Goal: Task Accomplishment & Management: Use online tool/utility

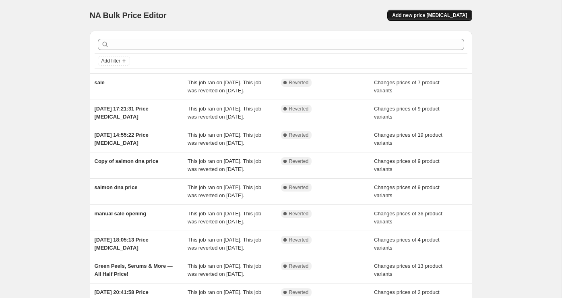
click at [423, 12] on span "Add new price change job" at bounding box center [429, 15] width 75 height 6
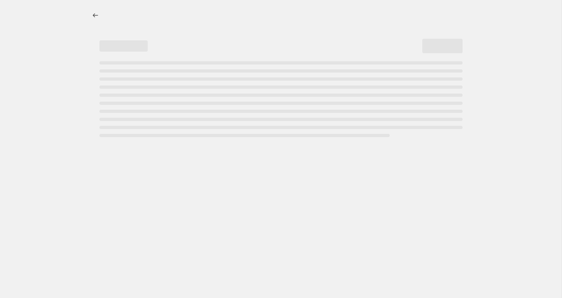
select select "percentage"
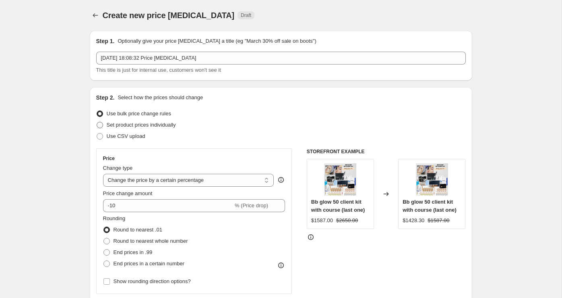
click at [152, 126] on span "Set product prices individually" at bounding box center [141, 125] width 69 height 6
click at [97, 122] on input "Set product prices individually" at bounding box center [97, 122] width 0 height 0
radio input "true"
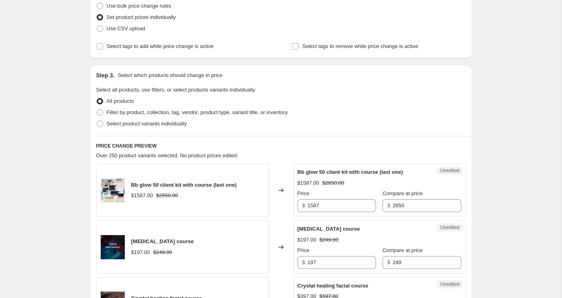
scroll to position [123, 0]
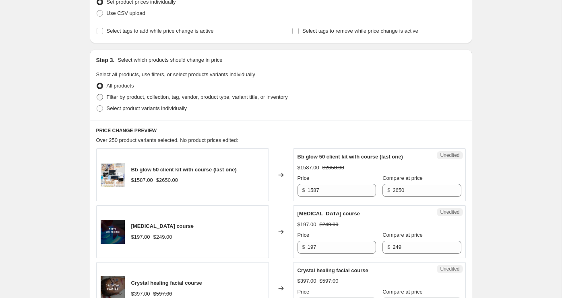
click at [139, 95] on span "Filter by product, collection, tag, vendor, product type, variant title, or inv…" at bounding box center [197, 97] width 181 height 6
click at [97, 94] on input "Filter by product, collection, tag, vendor, product type, variant title, or inv…" at bounding box center [97, 94] width 0 height 0
radio input "true"
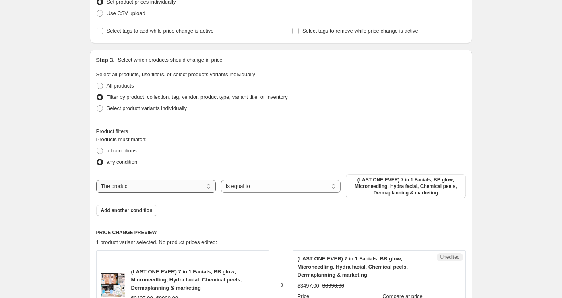
click at [194, 188] on select "The product The product's collection The product's tag The product's vendor The…" at bounding box center [156, 186] width 120 height 13
select select "collection"
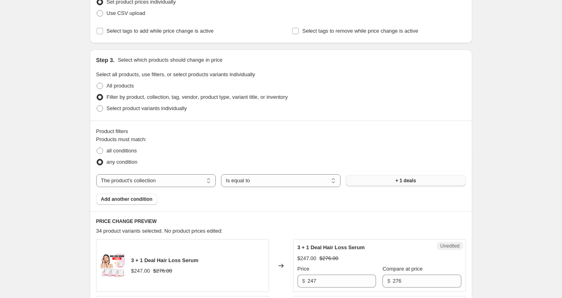
click at [378, 181] on button "+ 1 deals" at bounding box center [406, 180] width 120 height 11
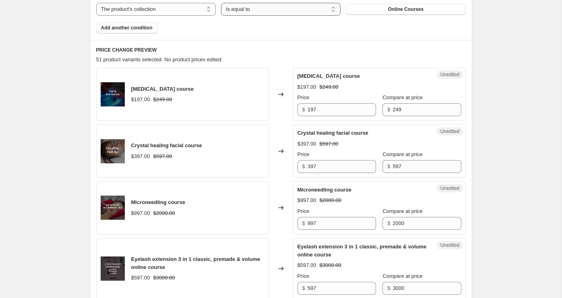
scroll to position [311, 0]
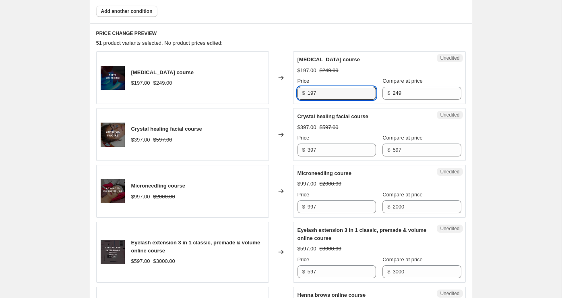
drag, startPoint x: 329, startPoint y: 96, endPoint x: 291, endPoint y: 93, distance: 38.0
click at [291, 93] on div "Teeth whitening course $197.00 $249.00 Changed to Unedited Teeth whitening cour…" at bounding box center [281, 77] width 370 height 53
type input "59"
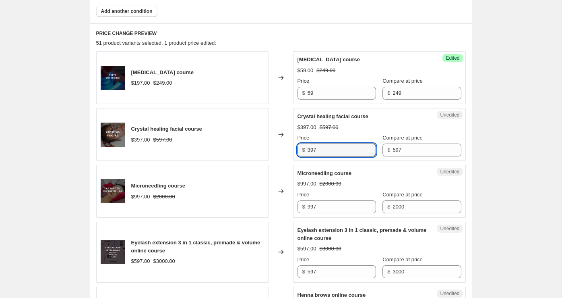
drag, startPoint x: 333, startPoint y: 149, endPoint x: 288, endPoint y: 147, distance: 45.2
click at [288, 147] on div "Crystal healing facial course $397.00 $597.00 Changed to Unedited Crystal heali…" at bounding box center [281, 134] width 370 height 53
drag, startPoint x: 321, startPoint y: 151, endPoint x: 282, endPoint y: 151, distance: 39.1
click at [282, 151] on div "Crystal healing facial course $397.00 $597.00 Changed to Success Edited Crystal…" at bounding box center [281, 134] width 370 height 53
type input "99"
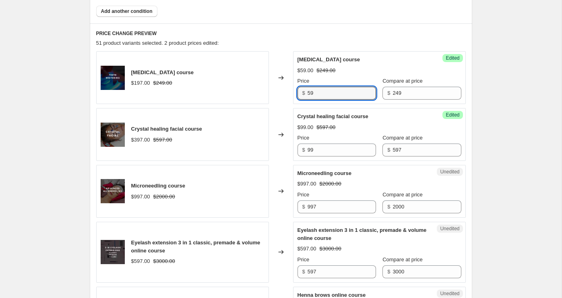
drag, startPoint x: 323, startPoint y: 93, endPoint x: 296, endPoint y: 93, distance: 27.8
click at [296, 93] on div "Success Edited Teeth whitening course $59.00 $249.00 Price $ 59 Compare at pric…" at bounding box center [379, 77] width 173 height 53
type input "99"
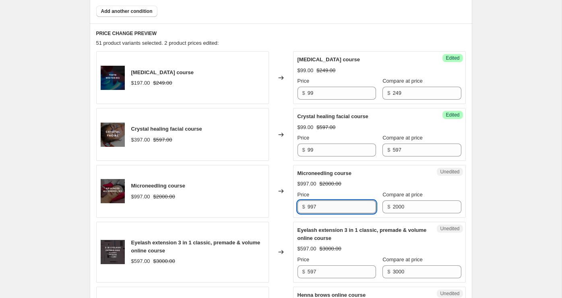
drag, startPoint x: 327, startPoint y: 208, endPoint x: 308, endPoint y: 201, distance: 20.1
click at [308, 201] on input "997" at bounding box center [342, 206] width 68 height 13
type input "4"
drag, startPoint x: 323, startPoint y: 202, endPoint x: 296, endPoint y: 202, distance: 26.2
click at [296, 202] on div "Unedited Microneedling course $997.00 $2000.00 Price $ 597 Compare at price $ 2…" at bounding box center [379, 191] width 173 height 53
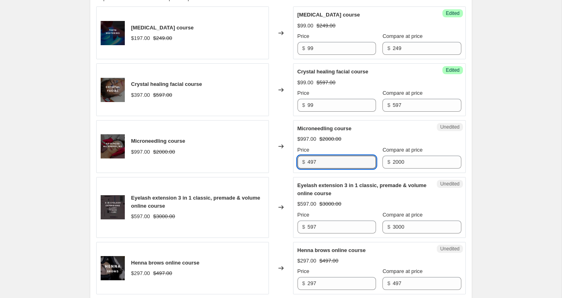
scroll to position [397, 0]
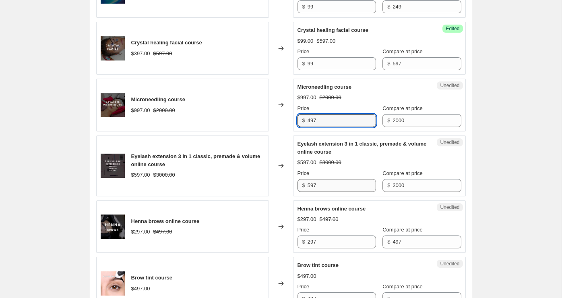
type input "497"
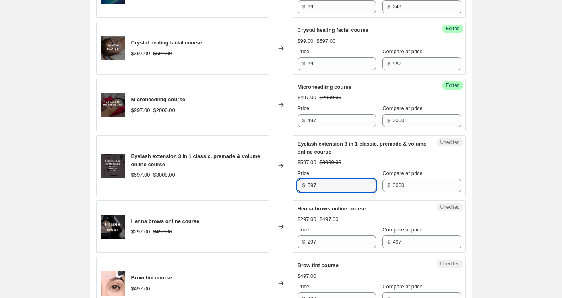
drag, startPoint x: 323, startPoint y: 183, endPoint x: 292, endPoint y: 179, distance: 30.9
click at [292, 179] on div "Eyelash extension 3 in 1 classic, premade & volume online course $597.00 $3000.…" at bounding box center [281, 165] width 370 height 61
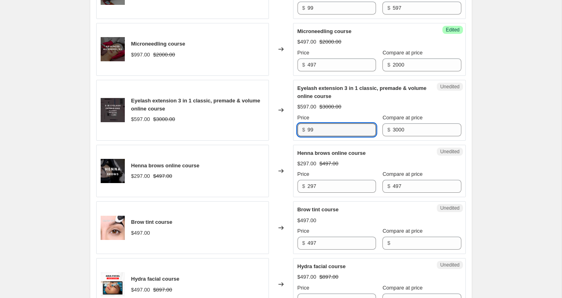
scroll to position [459, 0]
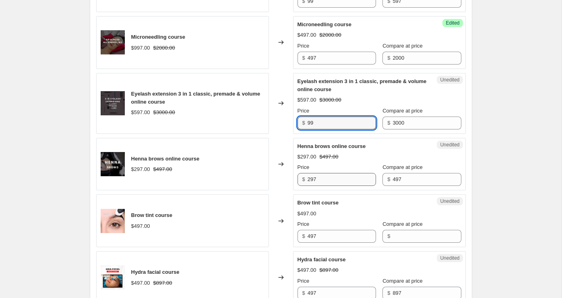
type input "99"
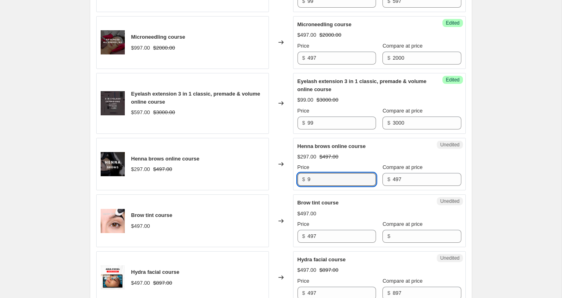
drag, startPoint x: 322, startPoint y: 181, endPoint x: 290, endPoint y: 179, distance: 32.3
click at [290, 179] on div "Henna brows online course $297.00 $497.00 Changed to Unedited Henna brows onlin…" at bounding box center [281, 164] width 370 height 53
type input "99"
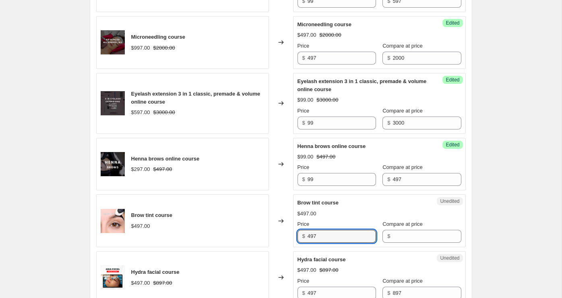
drag, startPoint x: 323, startPoint y: 230, endPoint x: 291, endPoint y: 230, distance: 31.8
click at [291, 230] on div "Brow tint course $497.00 Changed to Unedited Brow tint course $497.00 Price $ 4…" at bounding box center [281, 220] width 370 height 53
drag, startPoint x: 340, startPoint y: 237, endPoint x: 280, endPoint y: 237, distance: 59.2
click at [281, 237] on div "Brow tint course $497.00 Changed to Unedited Brow tint course $497.00 Price $ 9…" at bounding box center [281, 220] width 370 height 53
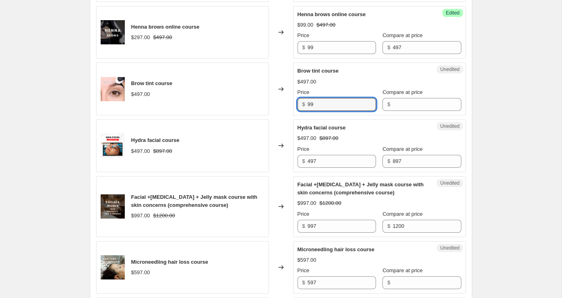
scroll to position [606, 0]
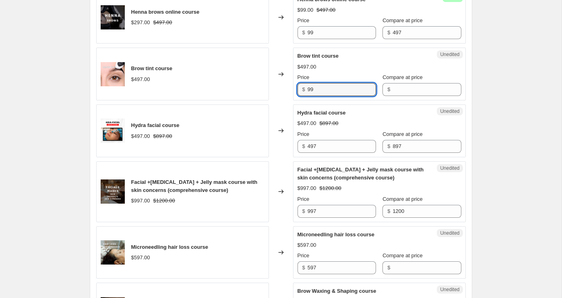
type input "99"
drag, startPoint x: 295, startPoint y: 144, endPoint x: 288, endPoint y: 144, distance: 6.8
click at [288, 144] on div "Hydra facial course $497.00 $897.00 Changed to Unedited Hydra facial course $49…" at bounding box center [281, 130] width 370 height 53
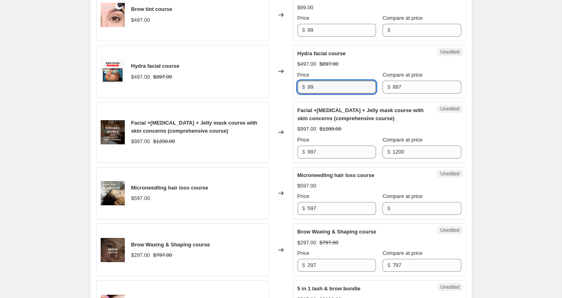
scroll to position [691, 0]
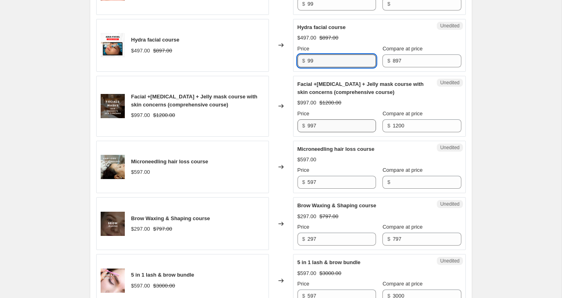
type input "99"
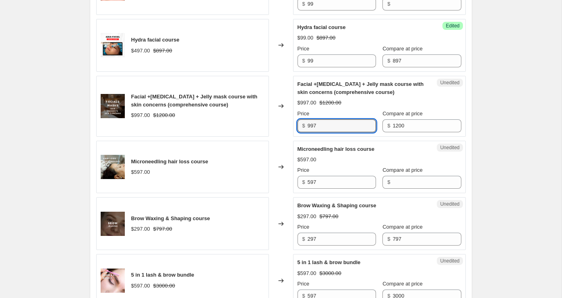
drag, startPoint x: 328, startPoint y: 125, endPoint x: 296, endPoint y: 125, distance: 32.6
click at [296, 125] on div "Unedited Facial +skin care + Jelly mask course with skin concerns (comprehensiv…" at bounding box center [379, 106] width 173 height 61
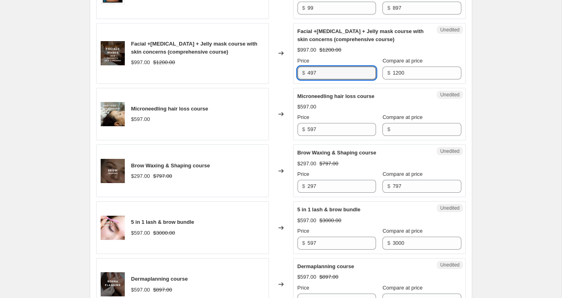
scroll to position [765, 0]
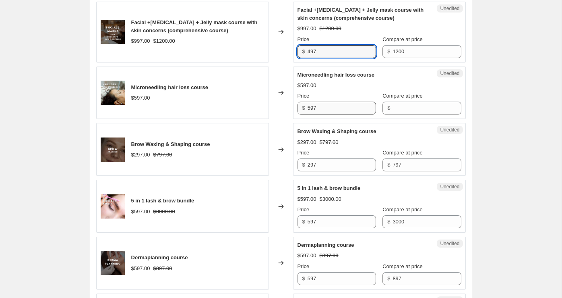
type input "497"
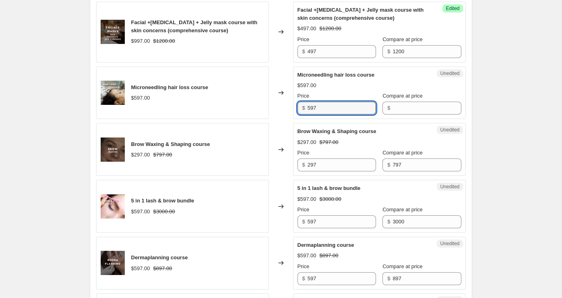
drag, startPoint x: 335, startPoint y: 106, endPoint x: 299, endPoint y: 106, distance: 35.4
click at [299, 106] on div "$ 597" at bounding box center [337, 108] width 79 height 13
drag, startPoint x: 323, startPoint y: 106, endPoint x: 307, endPoint y: 106, distance: 16.1
click at [307, 106] on div "$ 5" at bounding box center [337, 108] width 79 height 13
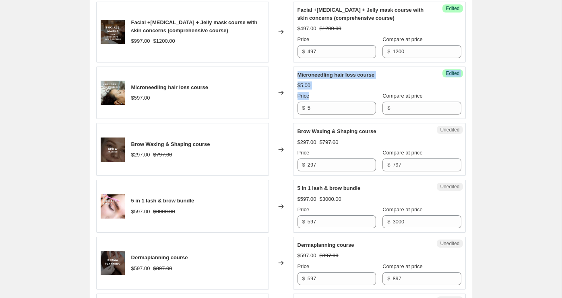
drag, startPoint x: 307, startPoint y: 106, endPoint x: 290, endPoint y: 106, distance: 16.5
click at [290, 106] on div "Microneedling hair loss course $597.00 Changed to Success Edited Microneedling …" at bounding box center [281, 92] width 370 height 53
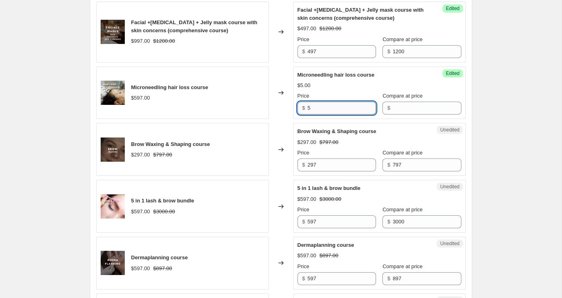
click at [313, 108] on input "5" at bounding box center [342, 108] width 68 height 13
drag, startPoint x: 313, startPoint y: 108, endPoint x: 297, endPoint y: 104, distance: 16.2
click at [297, 104] on div "Success Edited Microneedling hair loss course $5.00 Price $ 5 Compare at price $" at bounding box center [379, 92] width 173 height 53
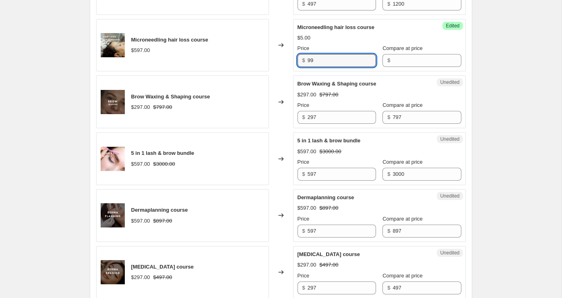
scroll to position [830, 0]
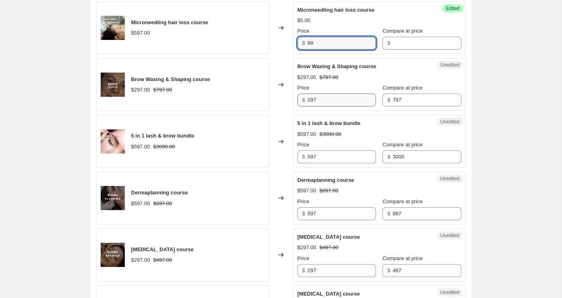
type input "99"
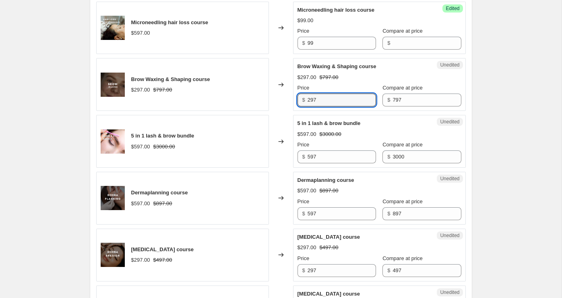
drag, startPoint x: 321, startPoint y: 99, endPoint x: 294, endPoint y: 99, distance: 27.0
click at [294, 99] on div "Unedited Brow Waxing & Shaping course $297.00 $797.00 Price $ 297 Compare at pr…" at bounding box center [379, 84] width 173 height 53
type input "99"
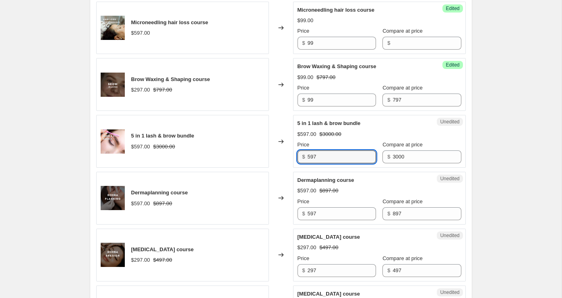
drag, startPoint x: 323, startPoint y: 154, endPoint x: 302, endPoint y: 148, distance: 22.1
click at [302, 150] on div "$ 597" at bounding box center [337, 156] width 79 height 13
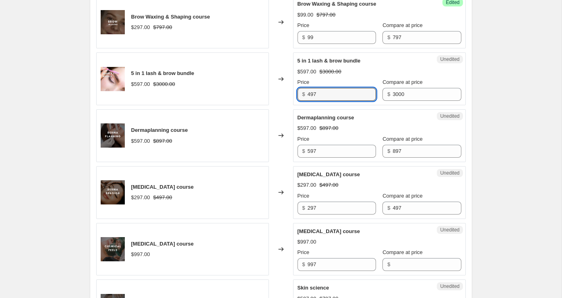
scroll to position [901, 0]
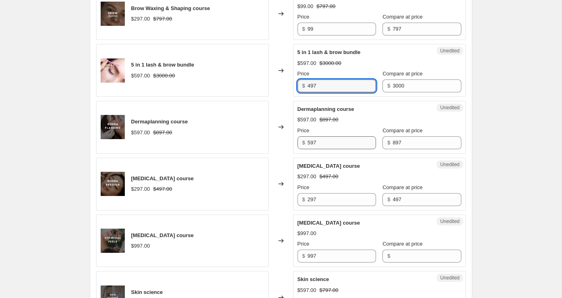
type input "497"
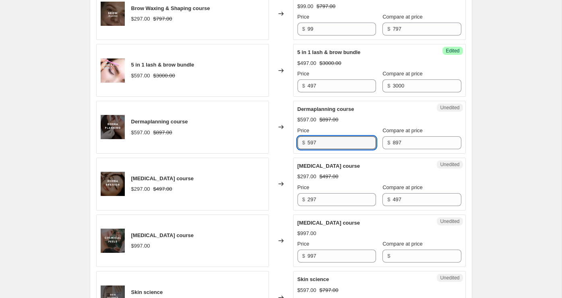
drag, startPoint x: 320, startPoint y: 139, endPoint x: 303, endPoint y: 139, distance: 17.3
click at [303, 139] on div "$ 597" at bounding box center [337, 142] width 79 height 13
type input "1"
type input "297"
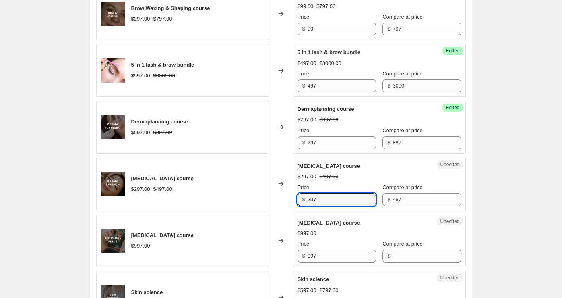
drag, startPoint x: 322, startPoint y: 199, endPoint x: 290, endPoint y: 194, distance: 32.5
click at [290, 194] on div "Dermabrasion course $297.00 $497.00 Changed to Unedited Dermabrasion course $29…" at bounding box center [281, 183] width 370 height 53
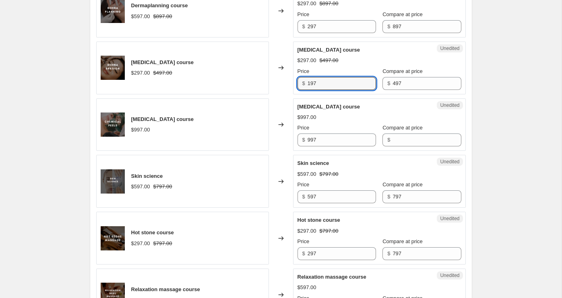
scroll to position [1026, 0]
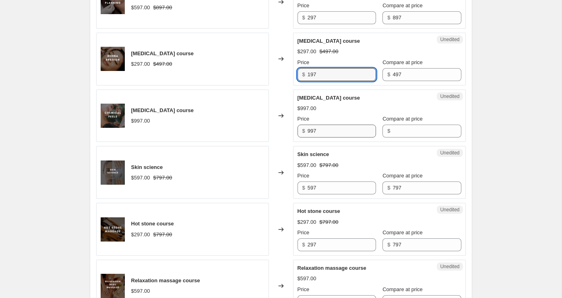
type input "197"
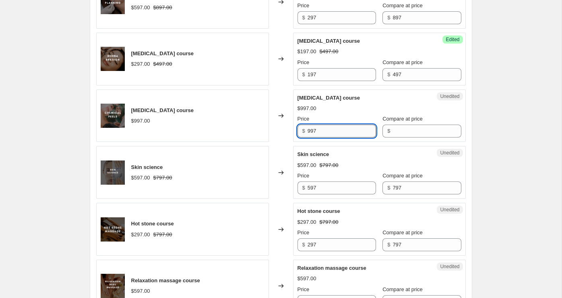
drag, startPoint x: 320, startPoint y: 131, endPoint x: 314, endPoint y: 129, distance: 6.2
click at [314, 129] on input "997" at bounding box center [342, 130] width 68 height 13
click at [396, 126] on input "Compare at price" at bounding box center [427, 130] width 68 height 13
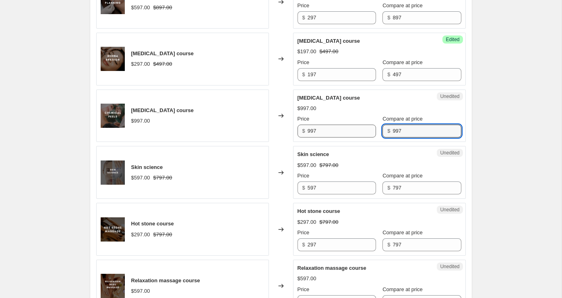
type input "997"
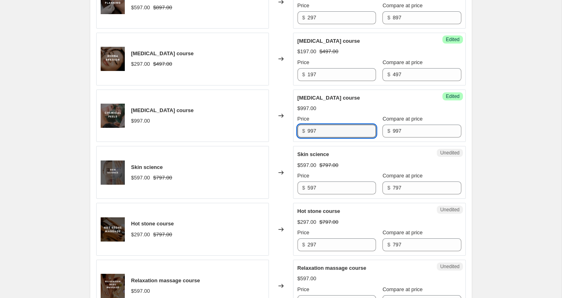
drag, startPoint x: 333, startPoint y: 124, endPoint x: 292, endPoint y: 127, distance: 41.6
click at [292, 127] on div "Chemical Peel course $997.00 Changed to Success Edited Chemical Peel course $99…" at bounding box center [281, 115] width 370 height 53
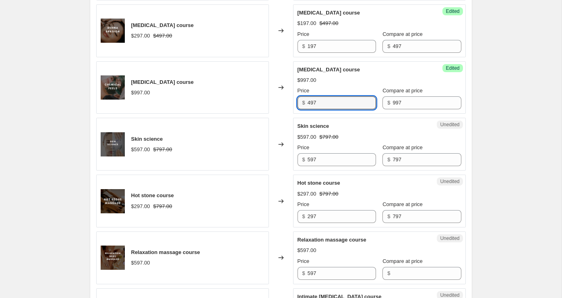
scroll to position [1070, 0]
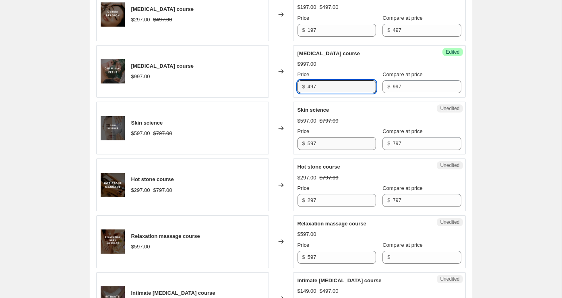
type input "497"
drag, startPoint x: 325, startPoint y: 137, endPoint x: 286, endPoint y: 137, distance: 38.7
click at [286, 137] on div "Skin science $597.00 $797.00 Changed to Unedited Skin science $597.00 $797.00 P…" at bounding box center [281, 128] width 370 height 53
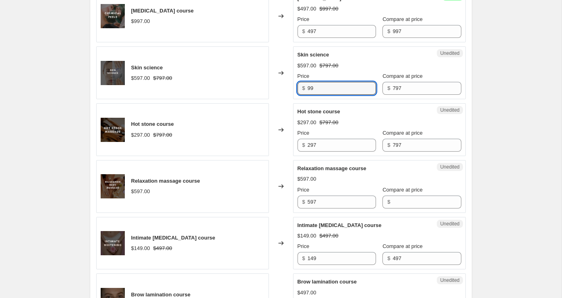
scroll to position [1132, 0]
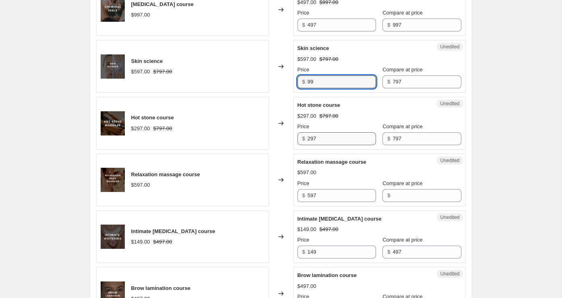
type input "99"
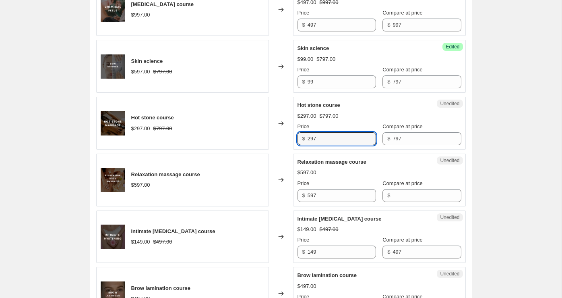
drag, startPoint x: 332, startPoint y: 132, endPoint x: 274, endPoint y: 133, distance: 57.6
click at [274, 133] on div "Hot stone course $297.00 $797.00 Changed to Unedited Hot stone course $297.00 $…" at bounding box center [281, 123] width 370 height 53
type input "99"
drag, startPoint x: 306, startPoint y: 189, endPoint x: 280, endPoint y: 189, distance: 26.2
click at [280, 189] on div "Relaxation massage course $597.00 Changed to Unedited Relaxation massage course…" at bounding box center [281, 179] width 370 height 53
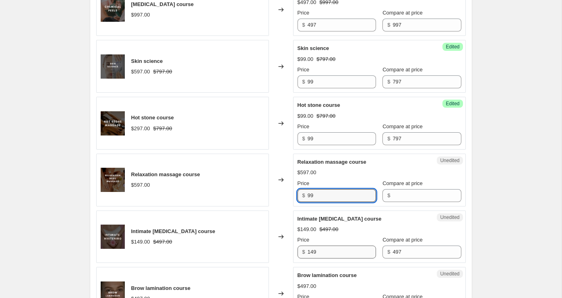
type input "99"
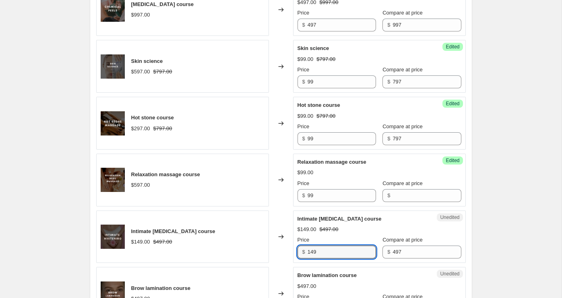
drag, startPoint x: 323, startPoint y: 244, endPoint x: 292, endPoint y: 244, distance: 31.8
click at [292, 244] on div "Intimate whitening course $149.00 $497.00 Changed to Unedited Intimate whitenin…" at bounding box center [281, 236] width 370 height 53
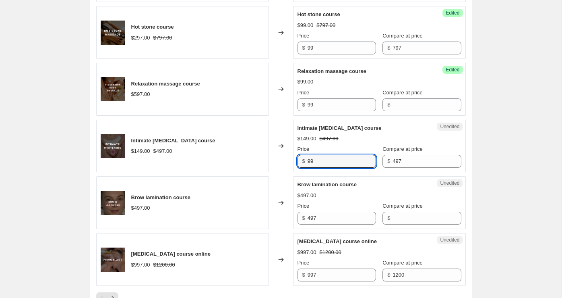
scroll to position [1292, 0]
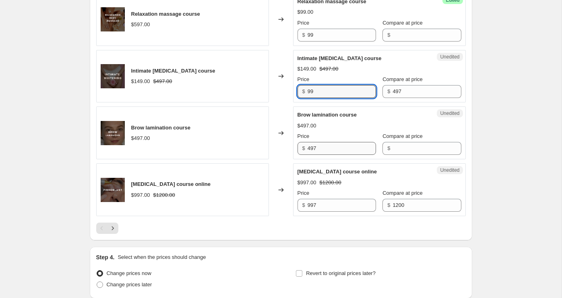
type input "99"
drag, startPoint x: 321, startPoint y: 142, endPoint x: 292, endPoint y: 142, distance: 29.0
click at [292, 142] on div "Brow lamination course $497.00 Changed to Unedited Brow lamination course $497.…" at bounding box center [281, 132] width 370 height 53
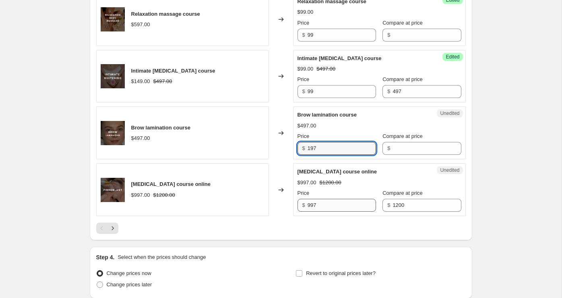
type input "197"
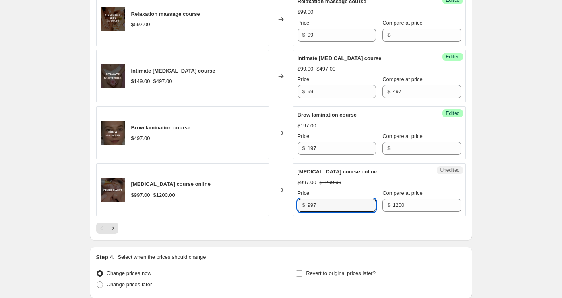
drag, startPoint x: 322, startPoint y: 196, endPoint x: 292, endPoint y: 196, distance: 30.2
click at [292, 196] on div "Fibroblast course online $997.00 $1200.00 Changed to Unedited Fibroblast course…" at bounding box center [281, 189] width 370 height 53
type input "497"
click at [112, 224] on icon "Next" at bounding box center [113, 228] width 8 height 8
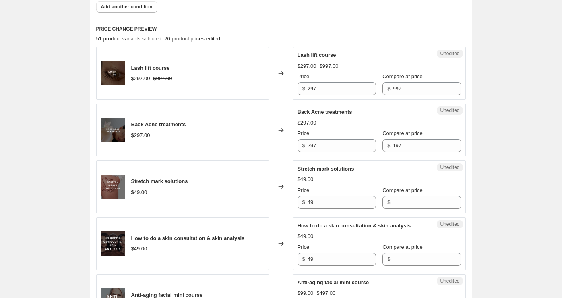
scroll to position [327, 0]
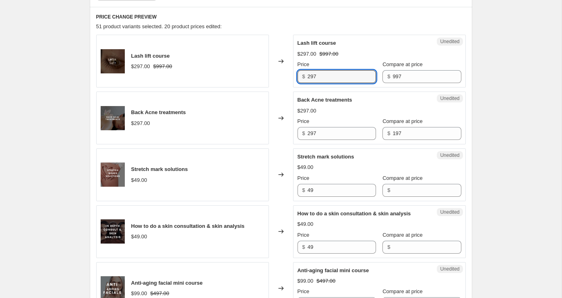
drag, startPoint x: 323, startPoint y: 77, endPoint x: 286, endPoint y: 77, distance: 36.7
click at [286, 77] on div "Lash lift course $297.00 $997.00 Changed to Unedited Lash lift course $297.00 $…" at bounding box center [281, 61] width 370 height 53
type input "99"
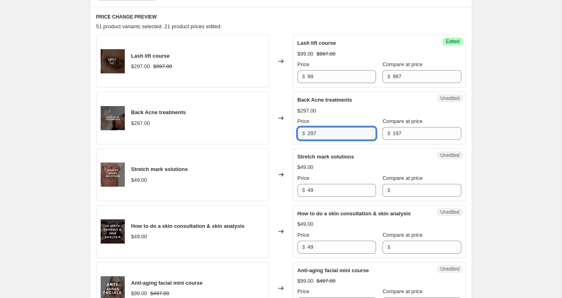
drag, startPoint x: 325, startPoint y: 133, endPoint x: 299, endPoint y: 133, distance: 25.8
click at [299, 133] on div "$ 297" at bounding box center [337, 133] width 79 height 13
type input "99"
click at [291, 170] on div "Changed to" at bounding box center [281, 174] width 24 height 53
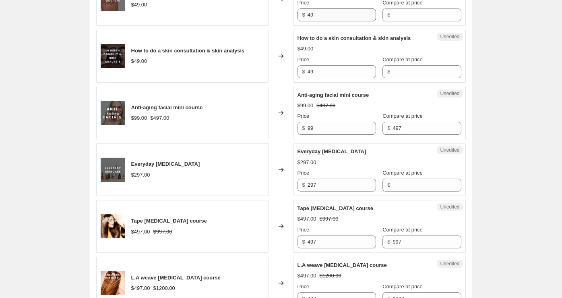
scroll to position [506, 0]
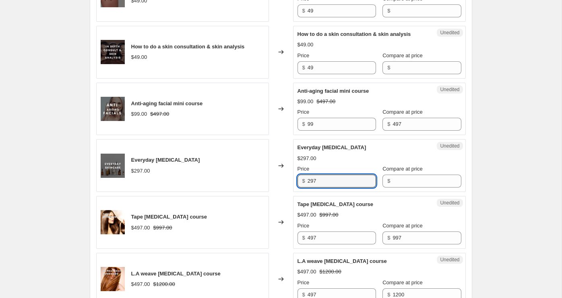
drag, startPoint x: 324, startPoint y: 178, endPoint x: 288, endPoint y: 173, distance: 37.0
click at [288, 173] on div "Everyday skin care $297.00 Changed to Unedited Everyday skin care $297.00 Price…" at bounding box center [281, 165] width 370 height 53
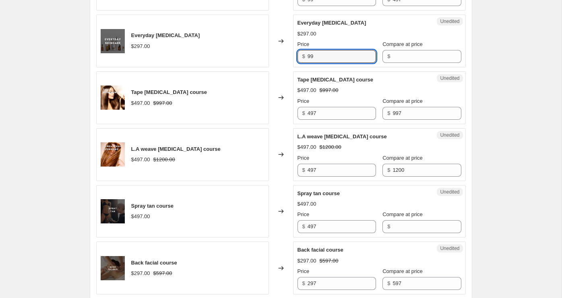
scroll to position [632, 0]
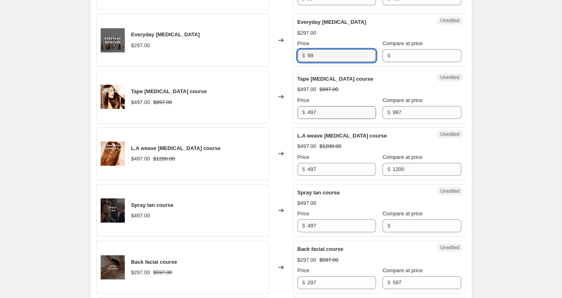
type input "99"
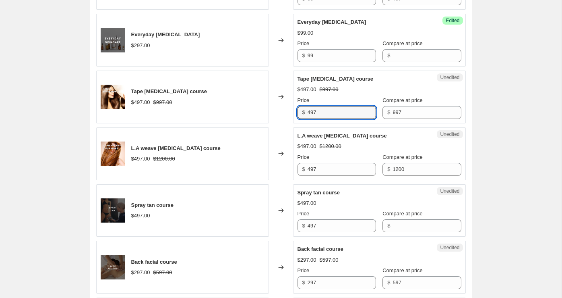
drag, startPoint x: 326, startPoint y: 107, endPoint x: 289, endPoint y: 104, distance: 37.5
click at [289, 104] on div "Tape Hair Extensions course $497.00 $997.00 Changed to Unedited Tape Hair Exten…" at bounding box center [281, 96] width 370 height 53
type input "99"
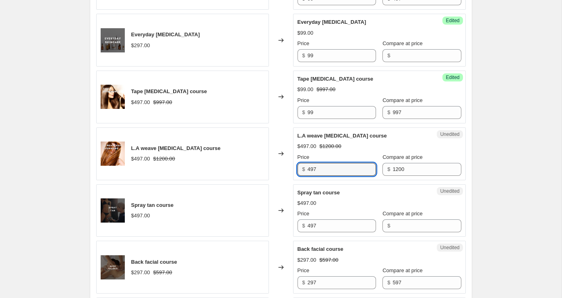
drag, startPoint x: 323, startPoint y: 168, endPoint x: 271, endPoint y: 168, distance: 52.8
click at [271, 168] on div "L.A weave hair extensions course $497.00 $1200.00 Changed to Unedited L.A weave…" at bounding box center [281, 153] width 370 height 53
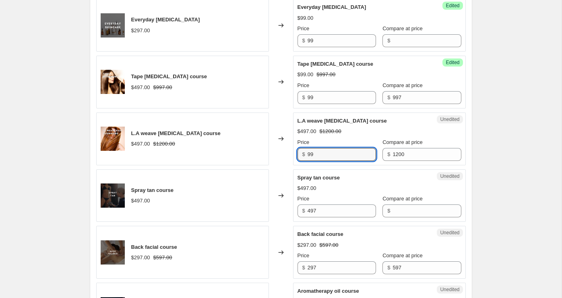
scroll to position [671, 0]
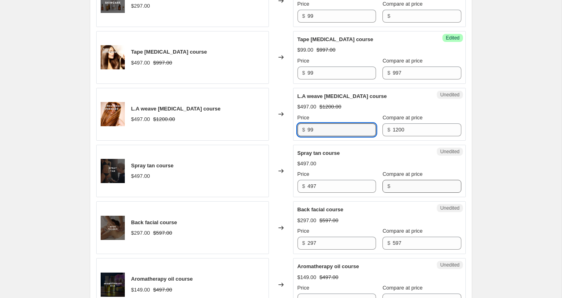
type input "99"
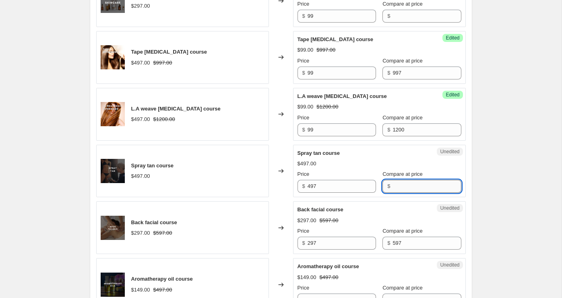
click at [395, 183] on input "Compare at price" at bounding box center [427, 186] width 68 height 13
type input "497"
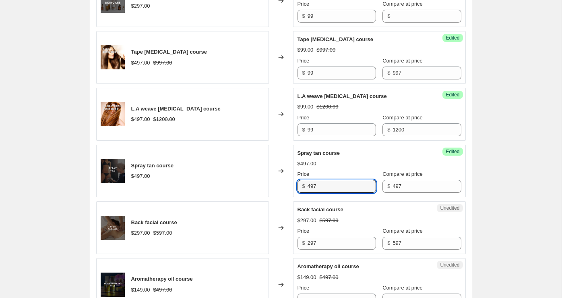
drag, startPoint x: 320, startPoint y: 182, endPoint x: 291, endPoint y: 182, distance: 29.0
click at [291, 182] on div "Spray tan course $497.00 Changed to Success Edited Spray tan course $497.00 Pri…" at bounding box center [281, 171] width 370 height 53
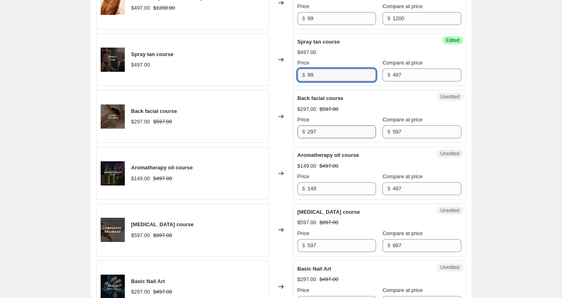
scroll to position [784, 0]
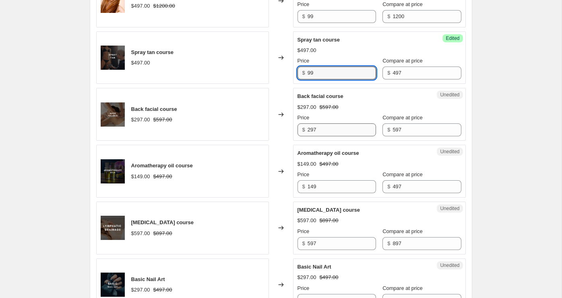
type input "99"
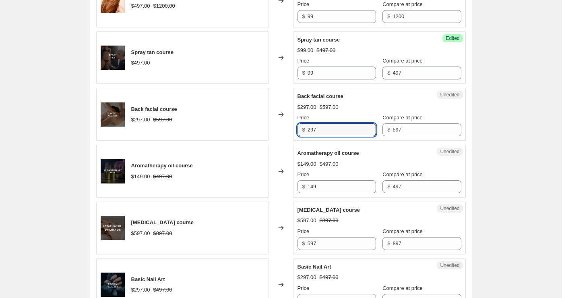
drag, startPoint x: 325, startPoint y: 126, endPoint x: 277, endPoint y: 125, distance: 47.9
click at [280, 125] on div "Back facial course $297.00 $597.00 Changed to Unedited Back facial course $297.…" at bounding box center [281, 114] width 370 height 53
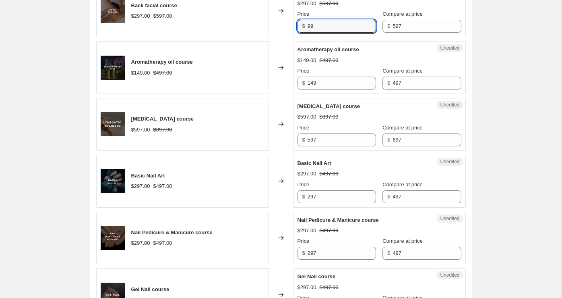
scroll to position [909, 0]
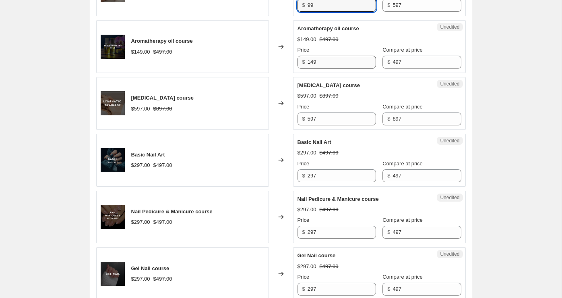
type input "99"
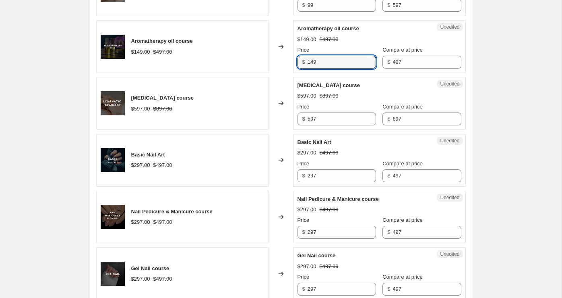
drag, startPoint x: 320, startPoint y: 55, endPoint x: 283, endPoint y: 55, distance: 37.1
click at [283, 55] on div "Aromatherapy oil course $149.00 $497.00 Changed to Unedited Aromatherapy oil co…" at bounding box center [281, 46] width 370 height 53
type input "99"
drag, startPoint x: 320, startPoint y: 118, endPoint x: 277, endPoint y: 118, distance: 42.7
click at [277, 118] on div "Lymphatic drainage course $597.00 $897.00 Changed to Unedited Lymphatic drainag…" at bounding box center [281, 103] width 370 height 53
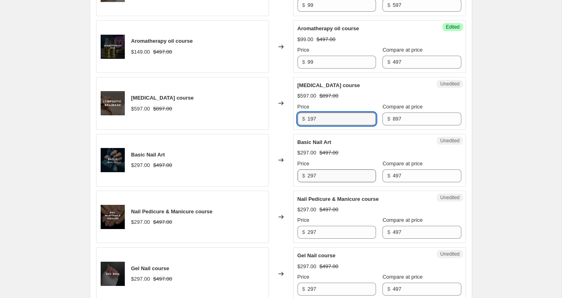
type input "197"
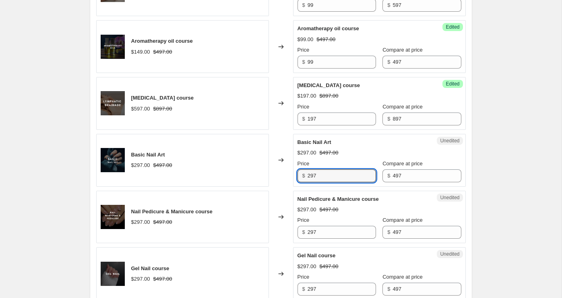
drag, startPoint x: 323, startPoint y: 170, endPoint x: 279, endPoint y: 170, distance: 44.7
click at [279, 170] on div "Basic Nail Art $297.00 $497.00 Changed to Unedited Basic Nail Art $297.00 $497.…" at bounding box center [281, 160] width 370 height 53
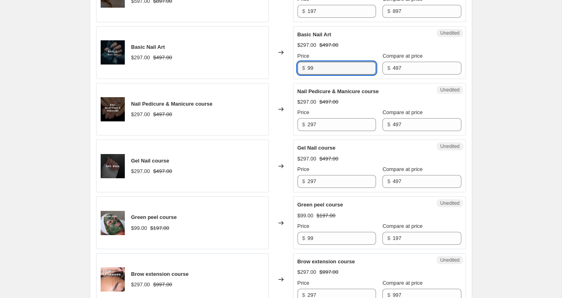
scroll to position [1040, 0]
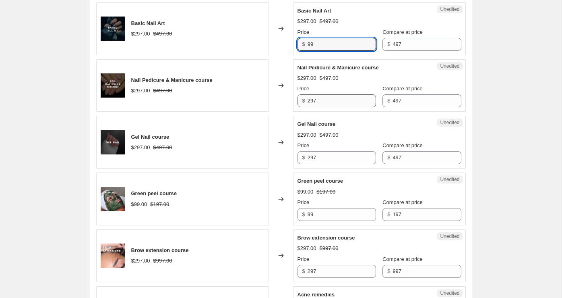
type input "99"
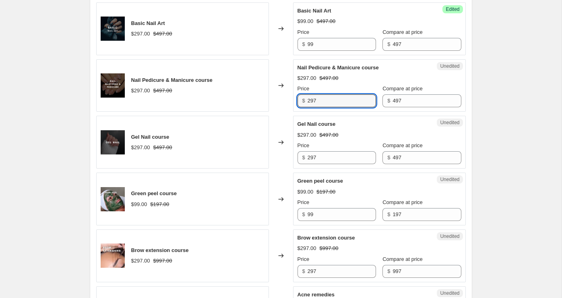
drag, startPoint x: 326, startPoint y: 94, endPoint x: 294, endPoint y: 94, distance: 31.8
click at [294, 94] on div "Unedited Nail Pedicure & Manicure course $297.00 $497.00 Price $ 297 Compare at…" at bounding box center [379, 85] width 173 height 53
type input "99"
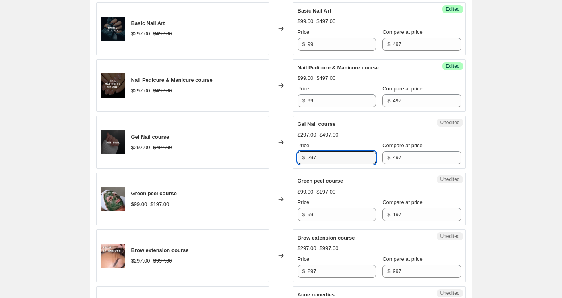
drag, startPoint x: 320, startPoint y: 152, endPoint x: 264, endPoint y: 153, distance: 56.0
click at [269, 153] on div "Gel Nail course $297.00 $497.00 Changed to Unedited Gel Nail course $297.00 $49…" at bounding box center [281, 142] width 370 height 53
type input "99"
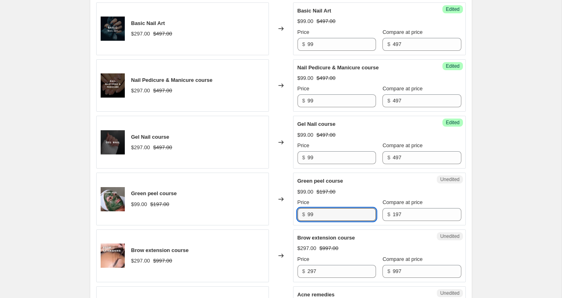
drag, startPoint x: 317, startPoint y: 209, endPoint x: 291, endPoint y: 209, distance: 26.2
click at [291, 209] on div "Green peel course $99.00 $197.00 Changed to Unedited Green peel course $99.00 $…" at bounding box center [281, 198] width 370 height 53
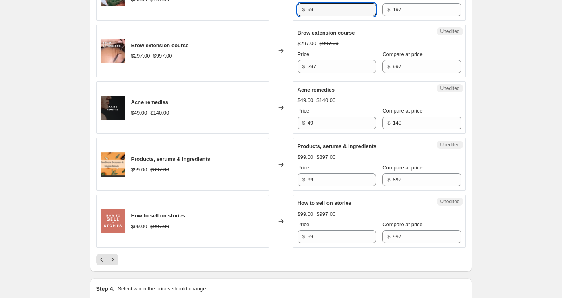
scroll to position [1249, 0]
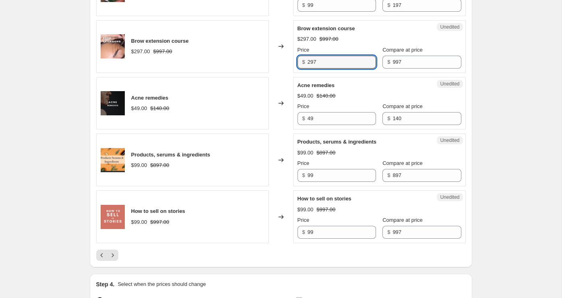
drag, startPoint x: 329, startPoint y: 54, endPoint x: 292, endPoint y: 53, distance: 37.1
click at [292, 53] on div "Brow extension course $297.00 $997.00 Changed to Unedited Brow extension course…" at bounding box center [281, 46] width 370 height 53
type input "99"
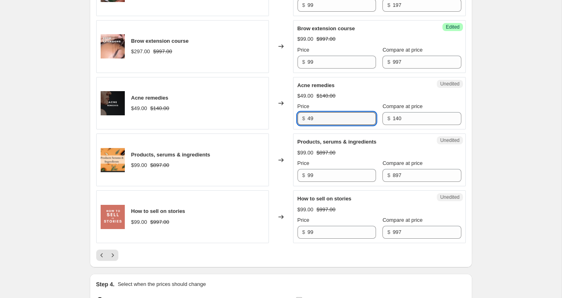
drag, startPoint x: 322, startPoint y: 116, endPoint x: 272, endPoint y: 112, distance: 50.5
click at [272, 112] on div "Acne remedies $49.00 $140.00 Changed to Unedited Acne remedies $49.00 $140.00 P…" at bounding box center [281, 103] width 370 height 53
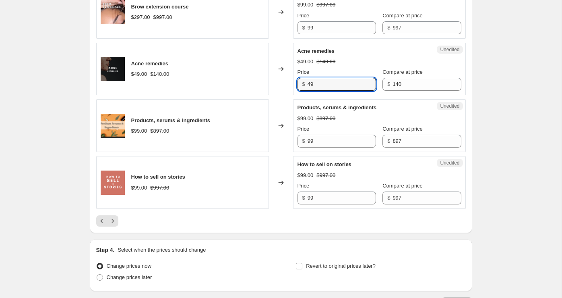
scroll to position [1306, 0]
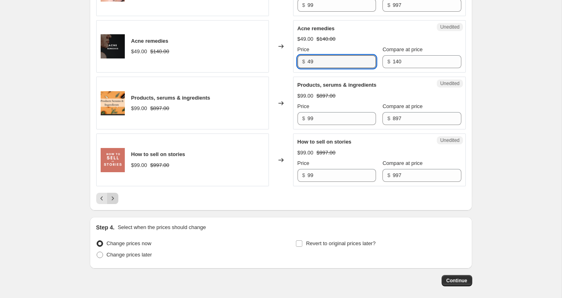
click at [115, 194] on icon "Next" at bounding box center [113, 198] width 8 height 8
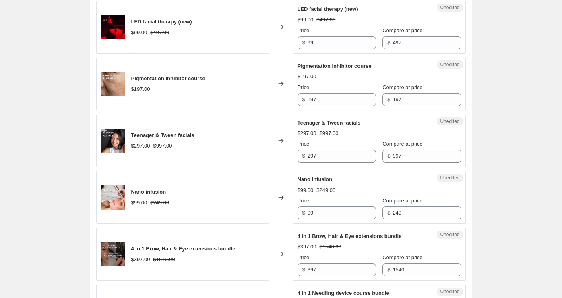
scroll to position [286, 0]
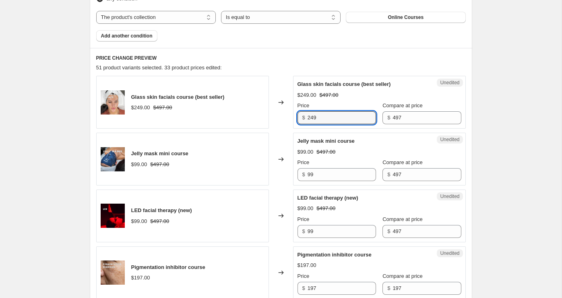
drag, startPoint x: 333, startPoint y: 116, endPoint x: 274, endPoint y: 116, distance: 58.8
click at [274, 116] on div "Glass skin facials course (best seller) $249.00 $497.00 Changed to Unedited Gla…" at bounding box center [281, 102] width 370 height 53
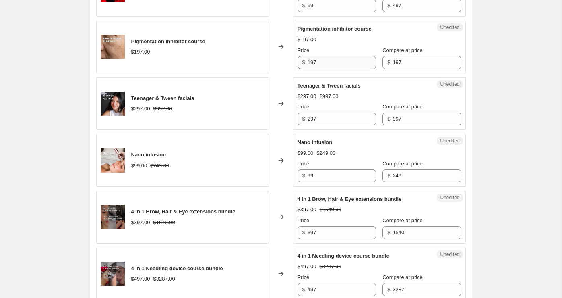
scroll to position [523, 0]
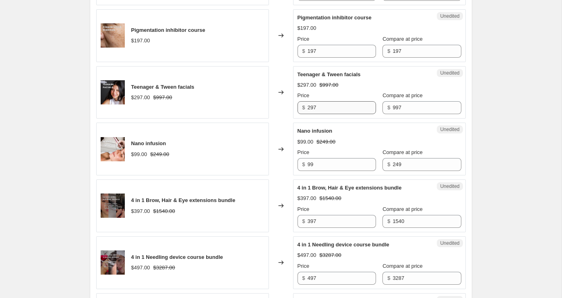
type input "197"
drag, startPoint x: 320, startPoint y: 112, endPoint x: 293, endPoint y: 104, distance: 27.8
click at [293, 104] on div "Unedited Teenager & Tween facials $297.00 $997.00 Price $ 297 Compare at price …" at bounding box center [379, 92] width 173 height 53
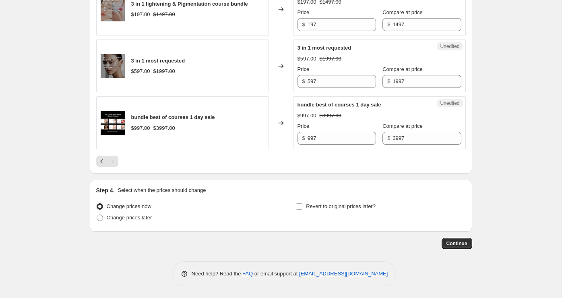
scroll to position [834, 0]
type input "99"
click at [301, 208] on input "Revert to original prices later?" at bounding box center [299, 206] width 6 height 6
checkbox input "true"
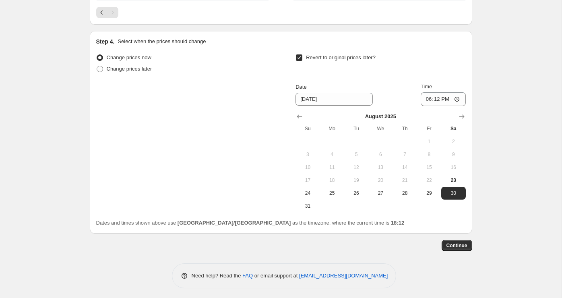
scroll to position [987, 0]
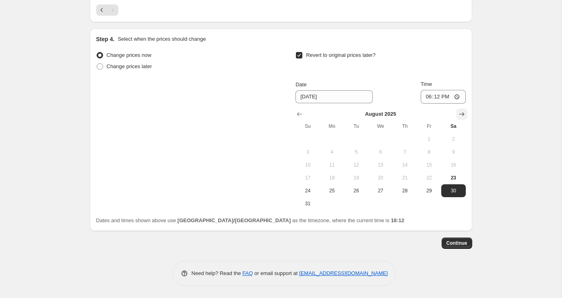
click at [460, 114] on icon "Show next month, September 2025" at bounding box center [462, 114] width 8 height 8
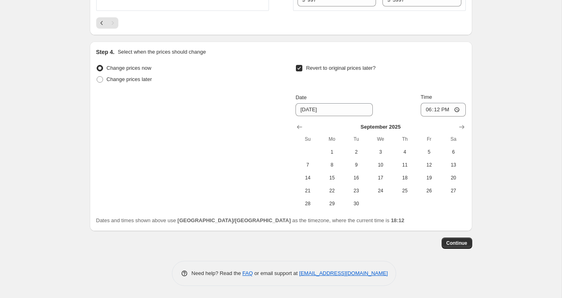
click at [294, 126] on div "September 2025 Su Mo Tu We Th Fr Sa 1 2 3 4 5 6 7 8 9 10 11 12 13 14 15 16 17 1…" at bounding box center [377, 162] width 176 height 93
click at [297, 126] on icon "Show previous month, August 2025" at bounding box center [300, 127] width 8 height 8
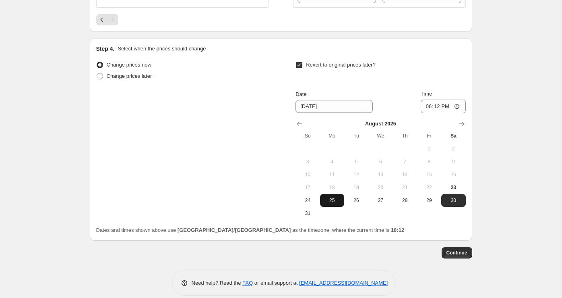
click at [336, 203] on span "25" at bounding box center [332, 200] width 18 height 6
type input "8/25/2025"
click at [442, 110] on input "18:12" at bounding box center [443, 106] width 45 height 14
type input "06:12"
click at [467, 256] on span "Continue" at bounding box center [457, 252] width 21 height 6
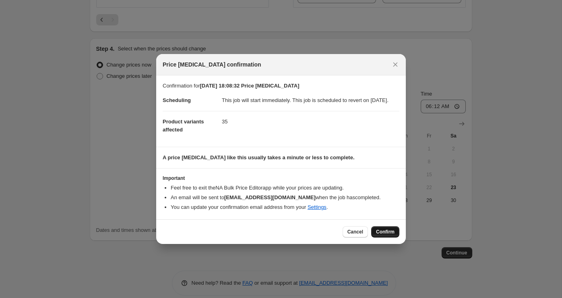
click at [391, 235] on span "Confirm" at bounding box center [385, 231] width 19 height 6
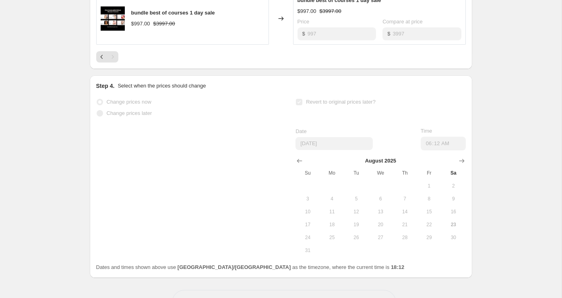
scroll to position [995, 0]
